Goal: Find specific fact: Find specific fact

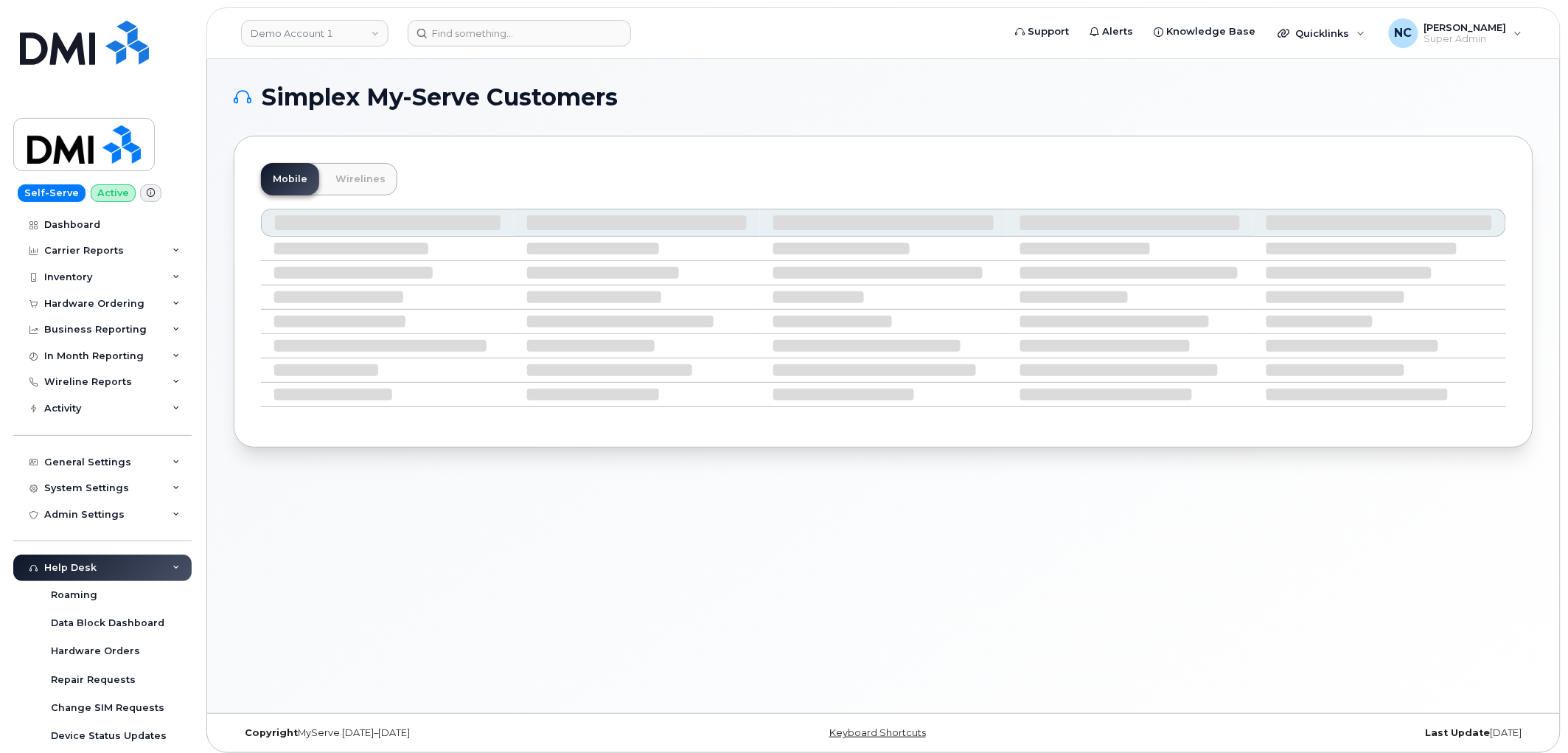
click at [593, 101] on span "Simplex My-Serve Customers" at bounding box center [439, 97] width 356 height 22
click at [542, 18] on header "Demo Account 1 Support Alerts Knowledge Base Quicklinks Suspend / Cancel Device…" at bounding box center [883, 33] width 1354 height 52
click at [539, 30] on input at bounding box center [519, 33] width 224 height 26
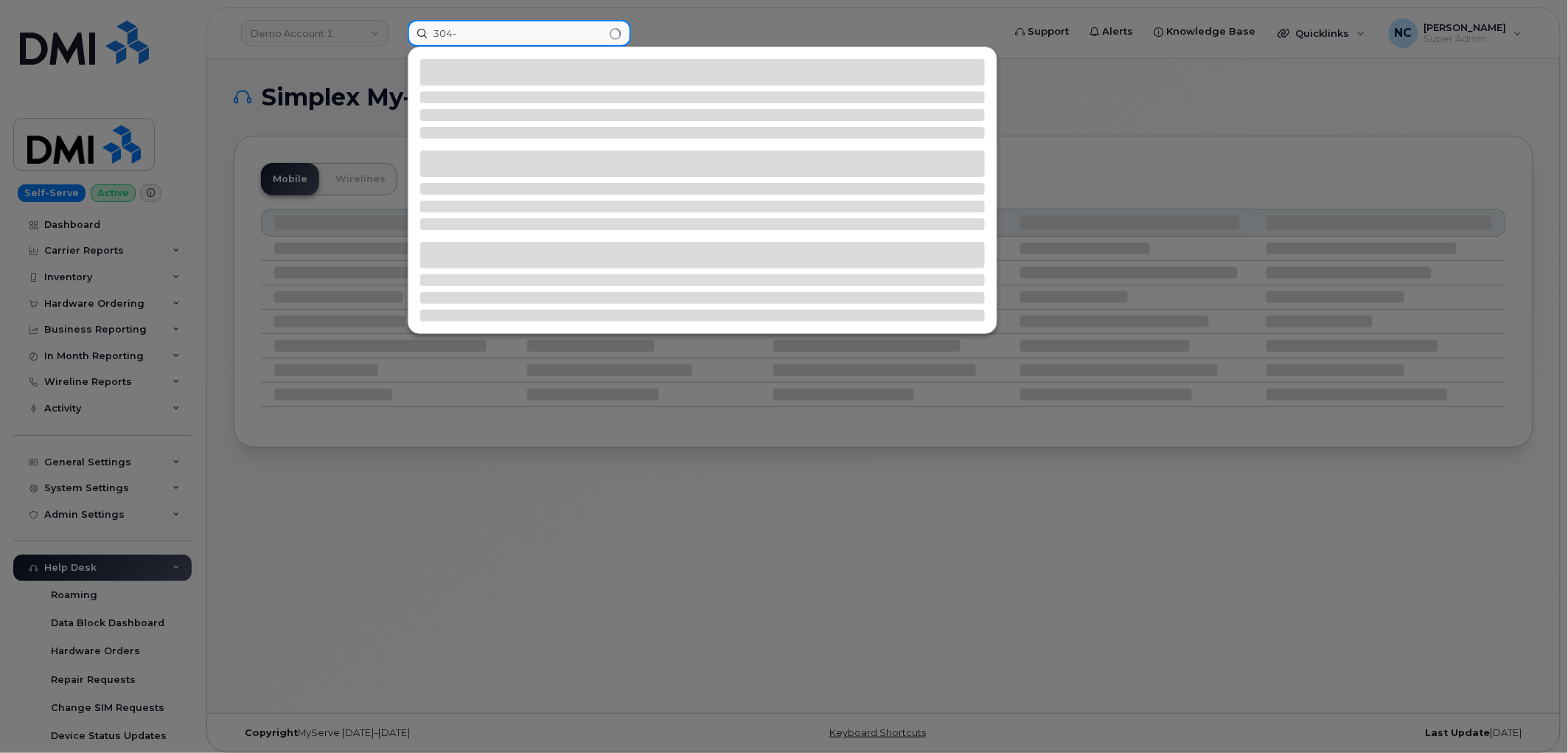
paste input "490-6407"
type input "[PHONE_NUMBER]"
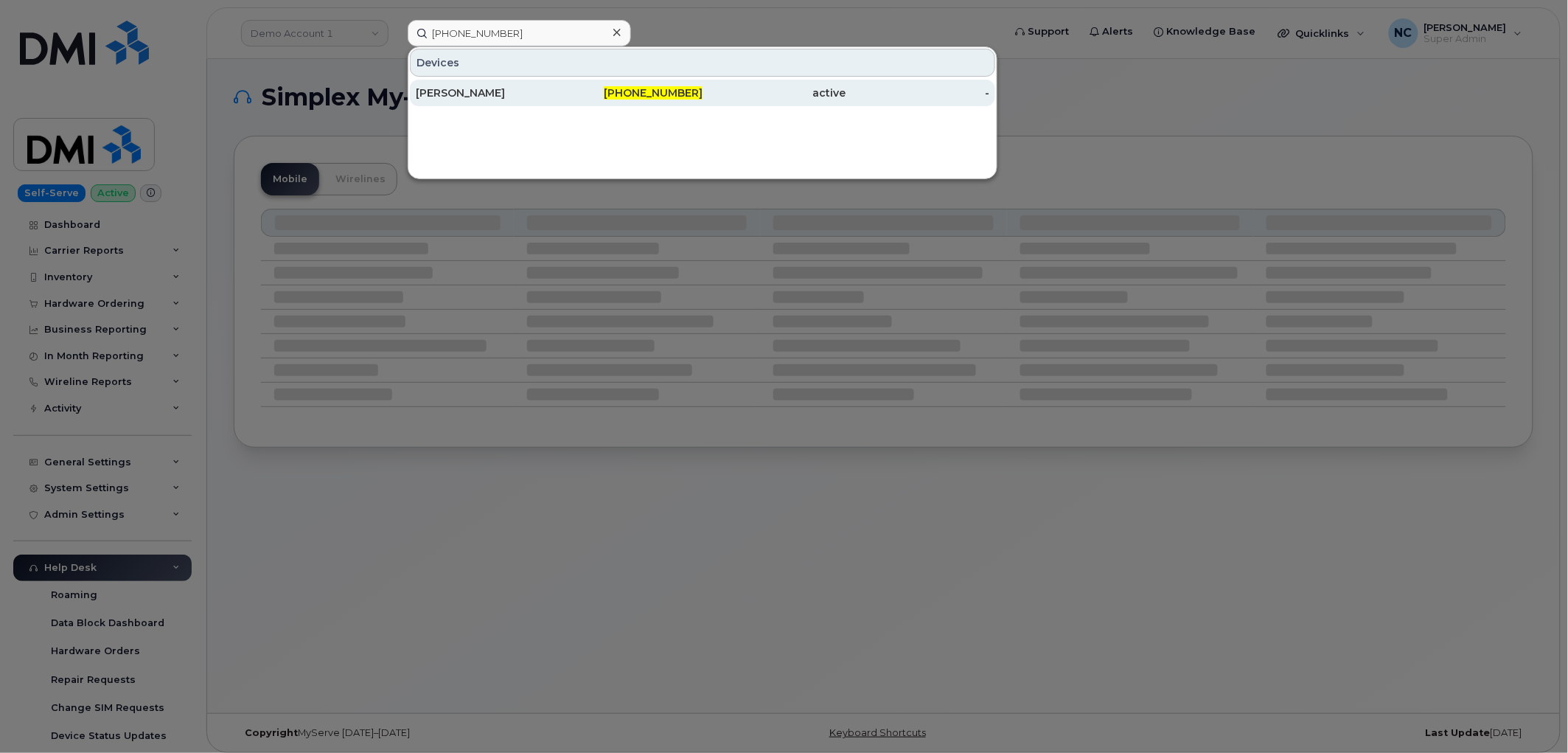
click at [533, 82] on div "[PERSON_NAME]" at bounding box center [487, 93] width 144 height 26
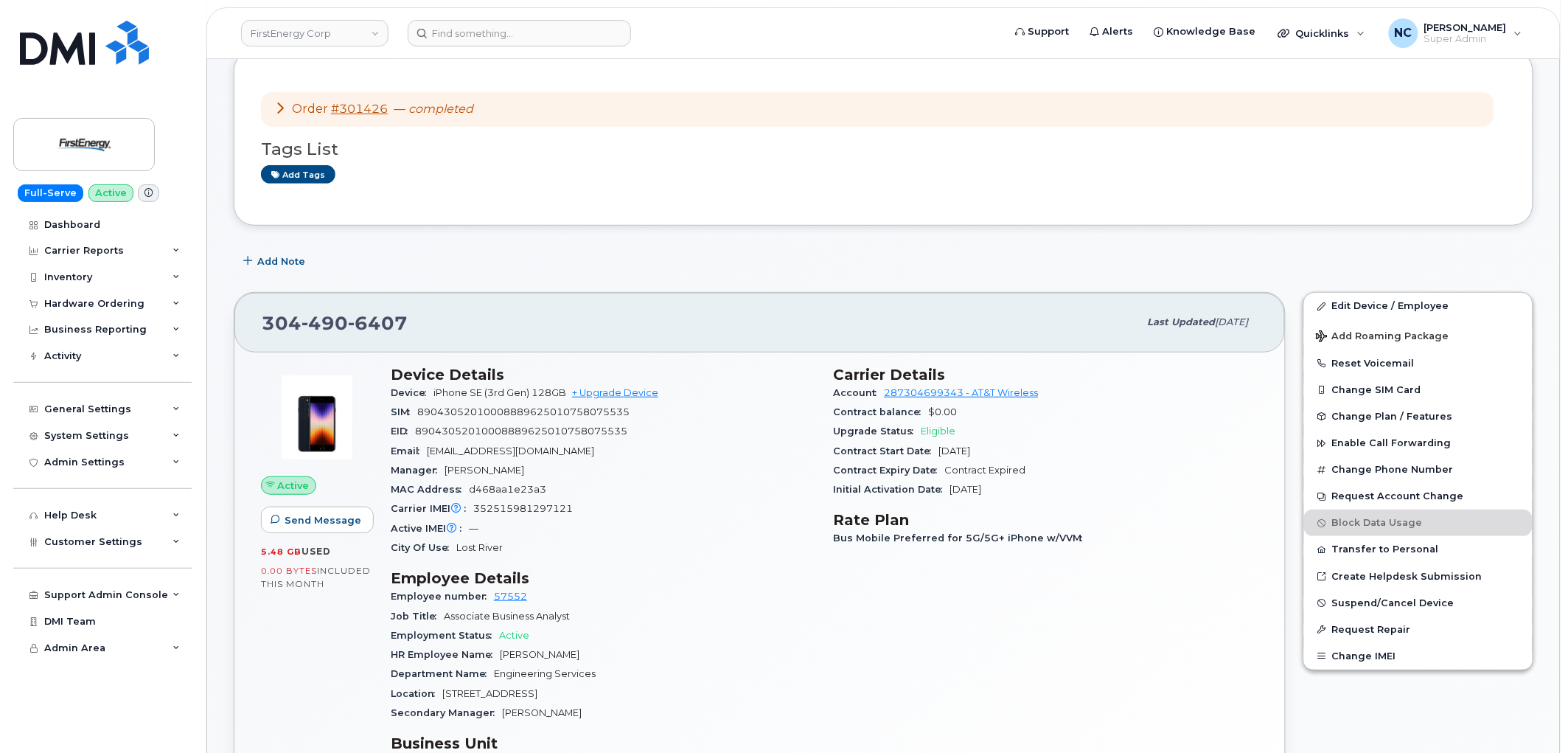
scroll to position [246, 0]
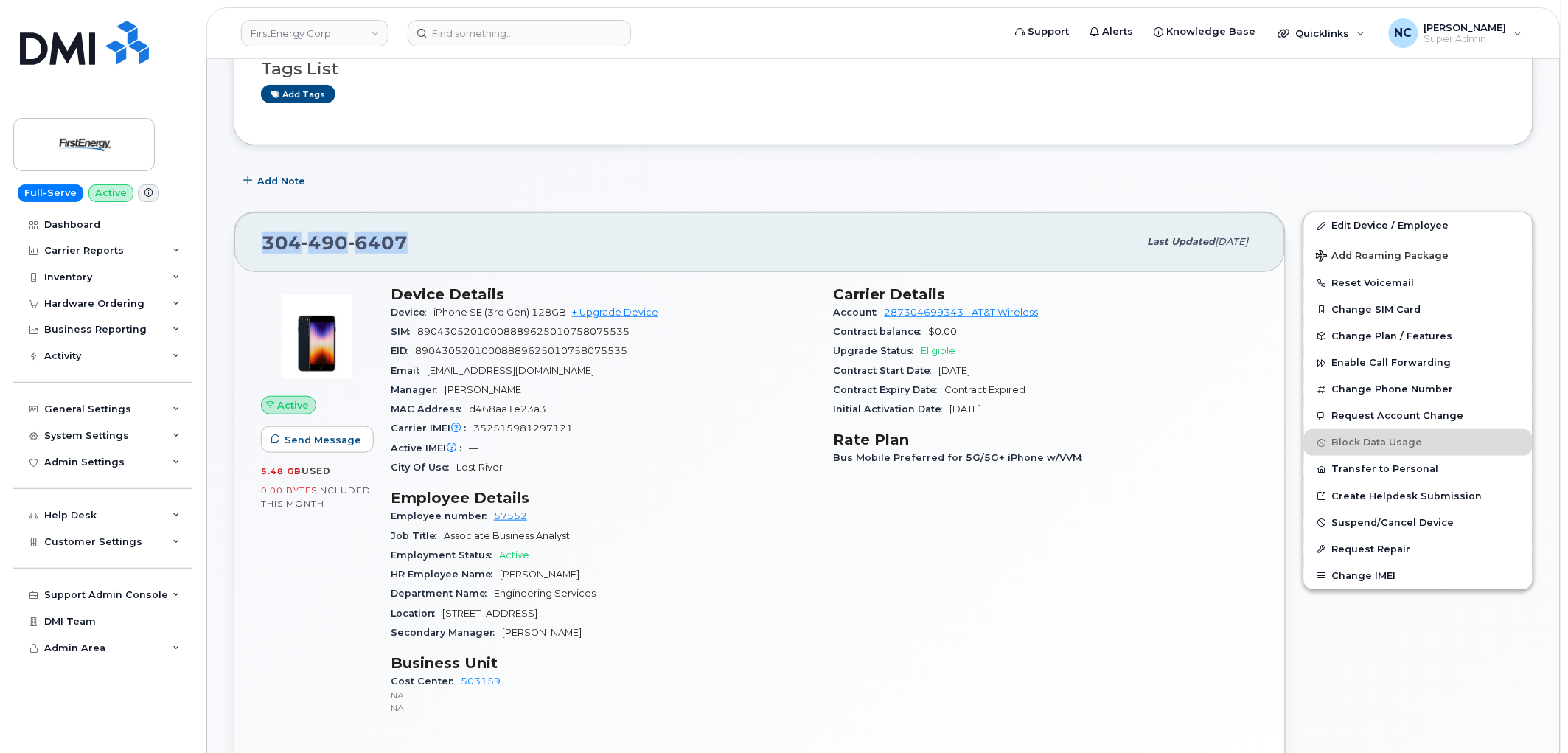
drag, startPoint x: 426, startPoint y: 256, endPoint x: 221, endPoint y: 238, distance: 205.8
copy span "304 490 6407"
